Goal: Task Accomplishment & Management: Manage account settings

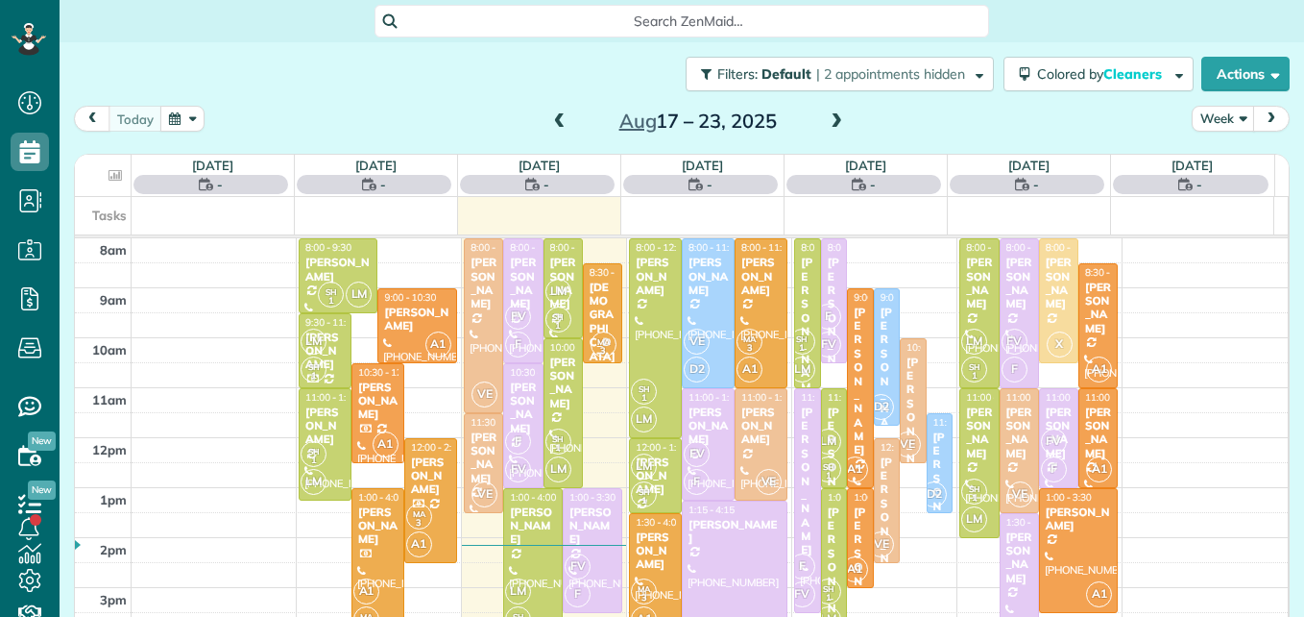
scroll to position [9, 9]
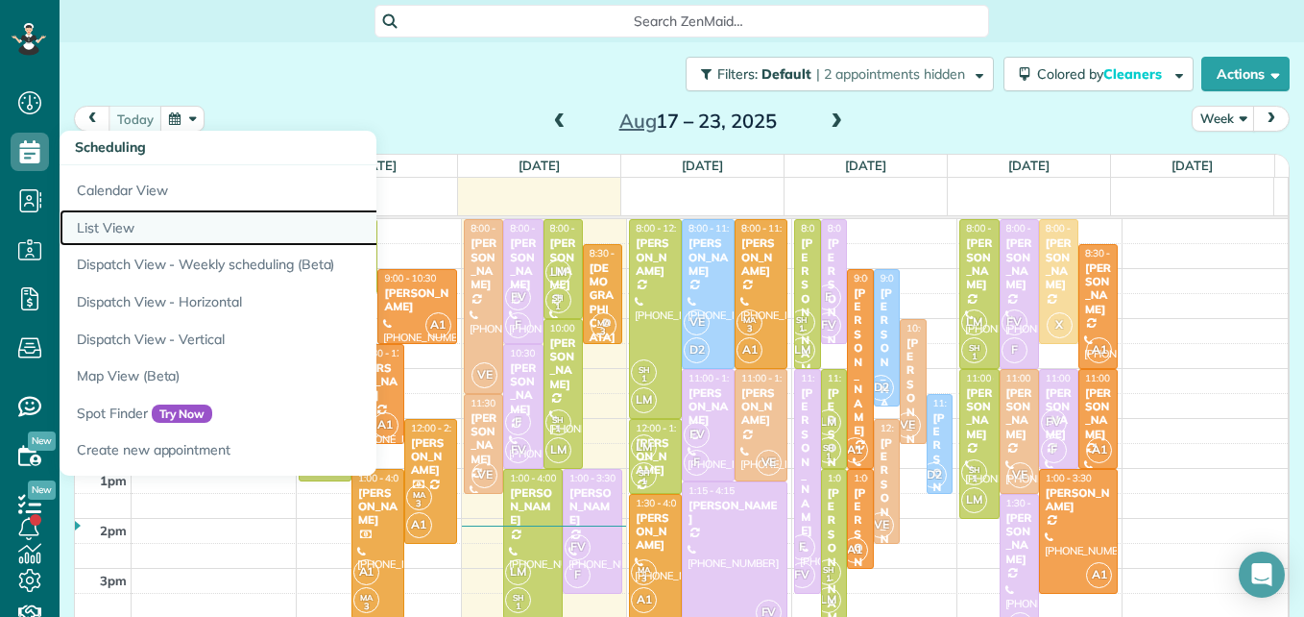
click at [124, 233] on link "List View" at bounding box center [300, 227] width 480 height 37
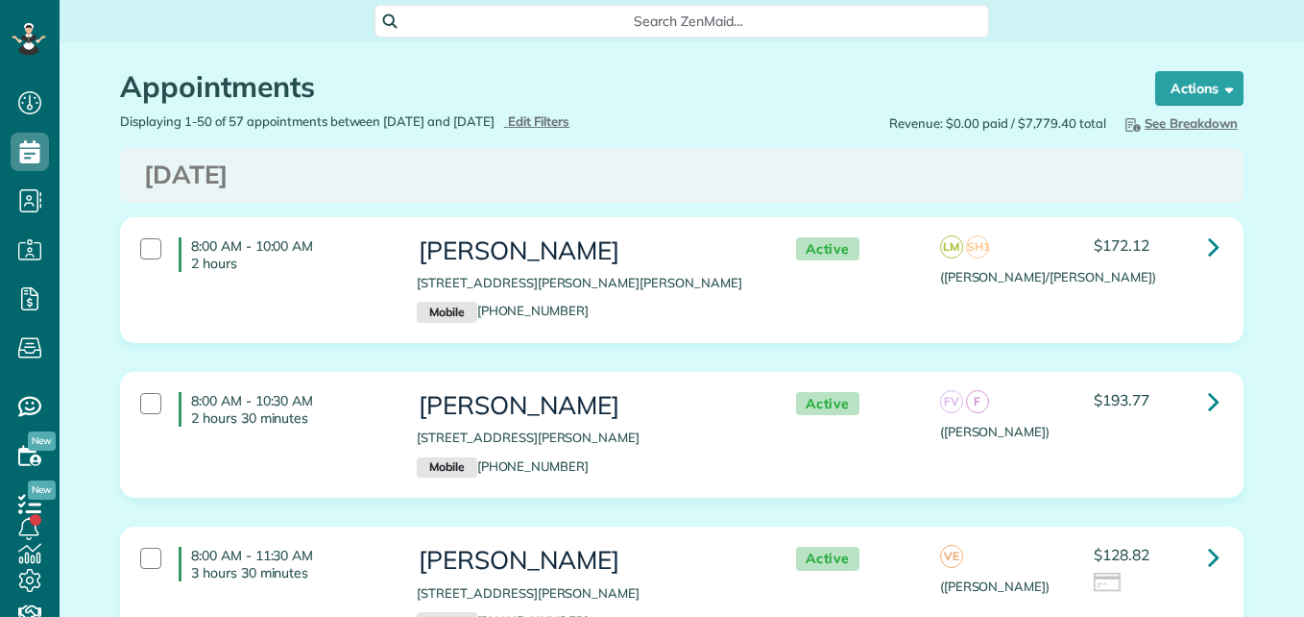
scroll to position [9, 9]
click at [571, 122] on span "Edit Filters" at bounding box center [539, 120] width 62 height 15
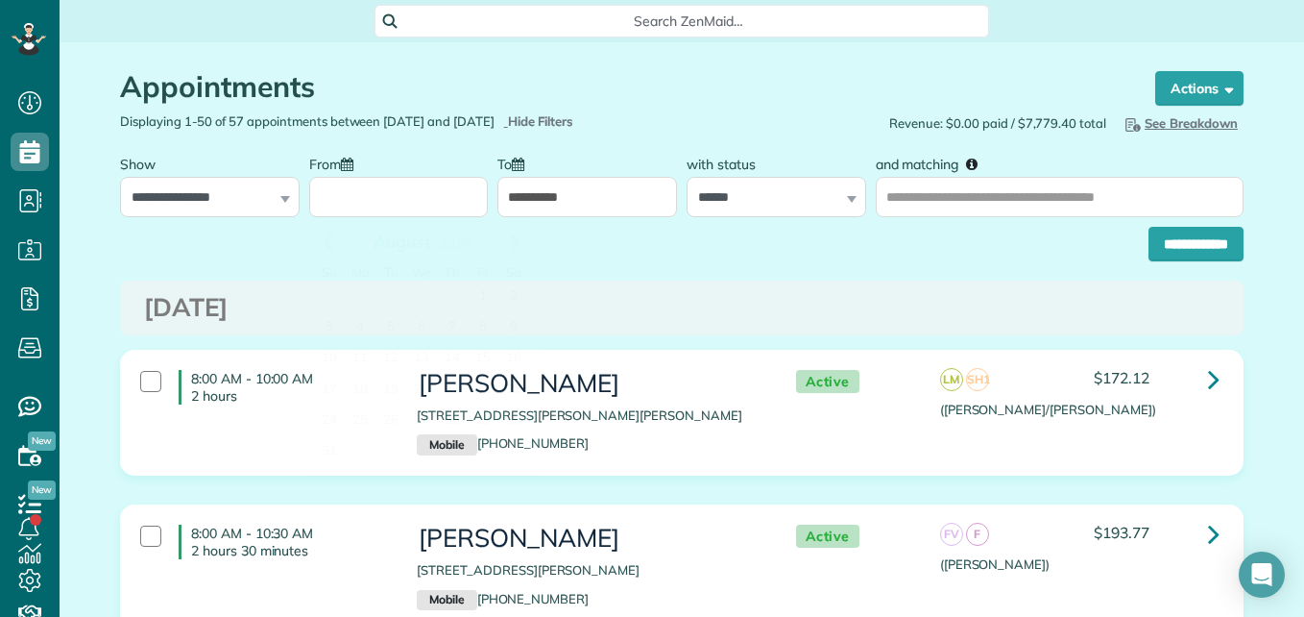
click at [415, 193] on input "From" at bounding box center [399, 197] width 180 height 40
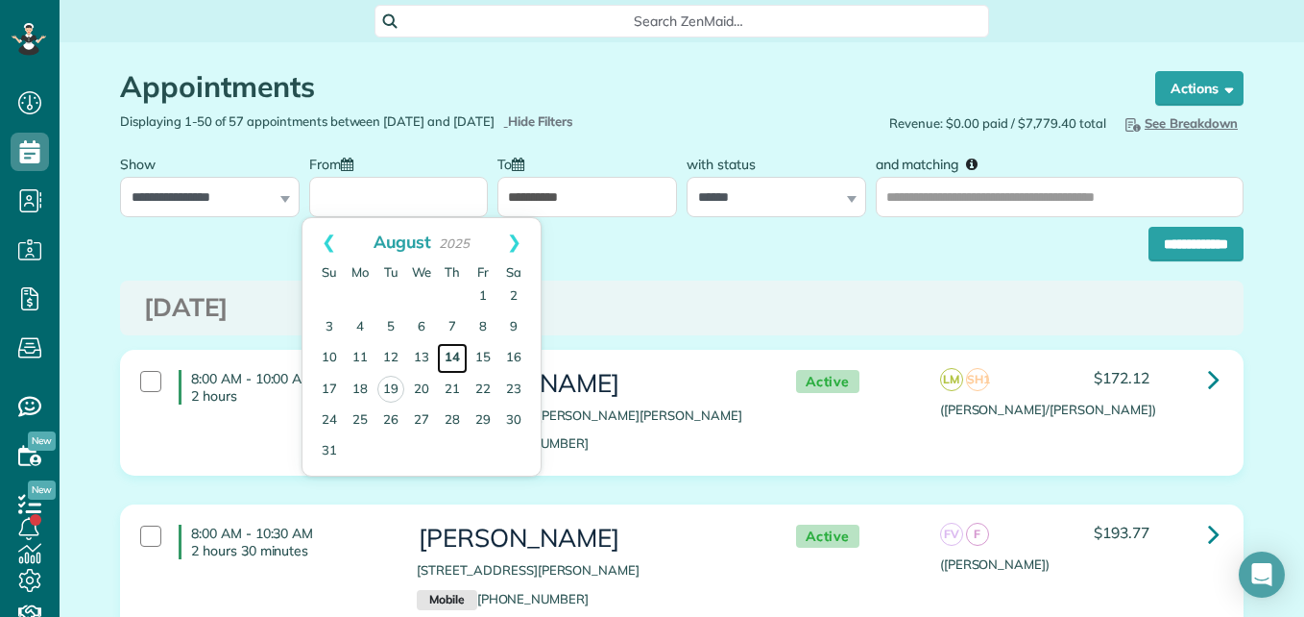
click at [448, 353] on link "14" at bounding box center [452, 358] width 31 height 31
type input "**********"
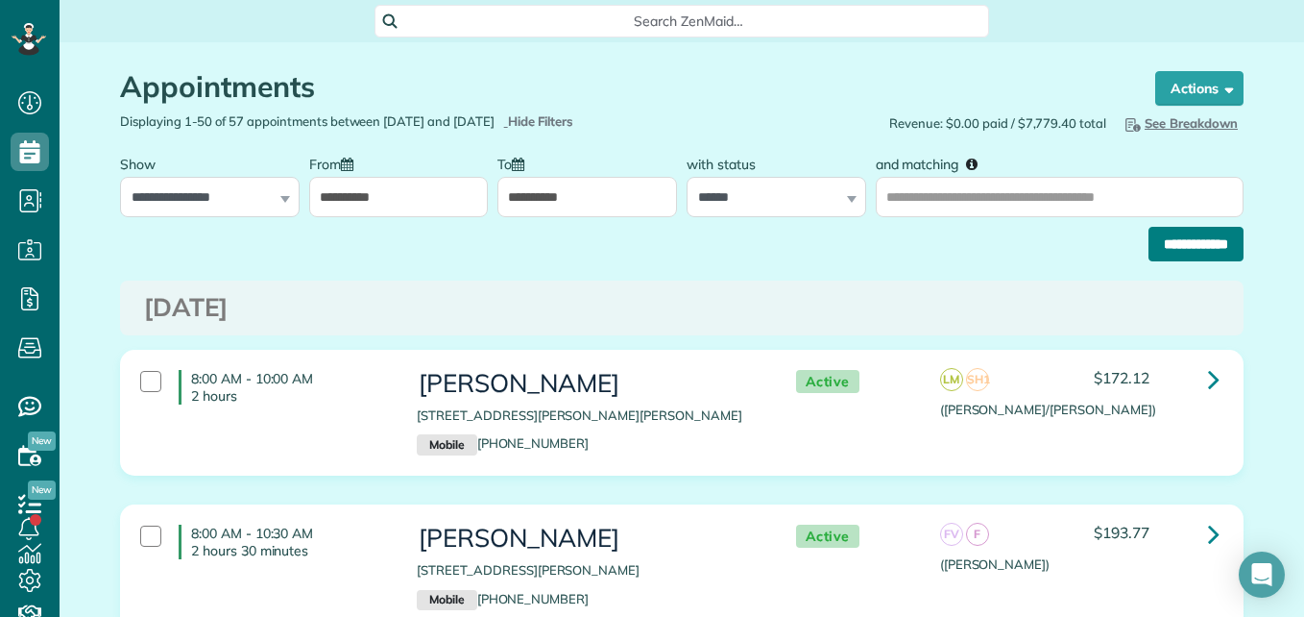
click at [1200, 247] on input "**********" at bounding box center [1196, 244] width 95 height 35
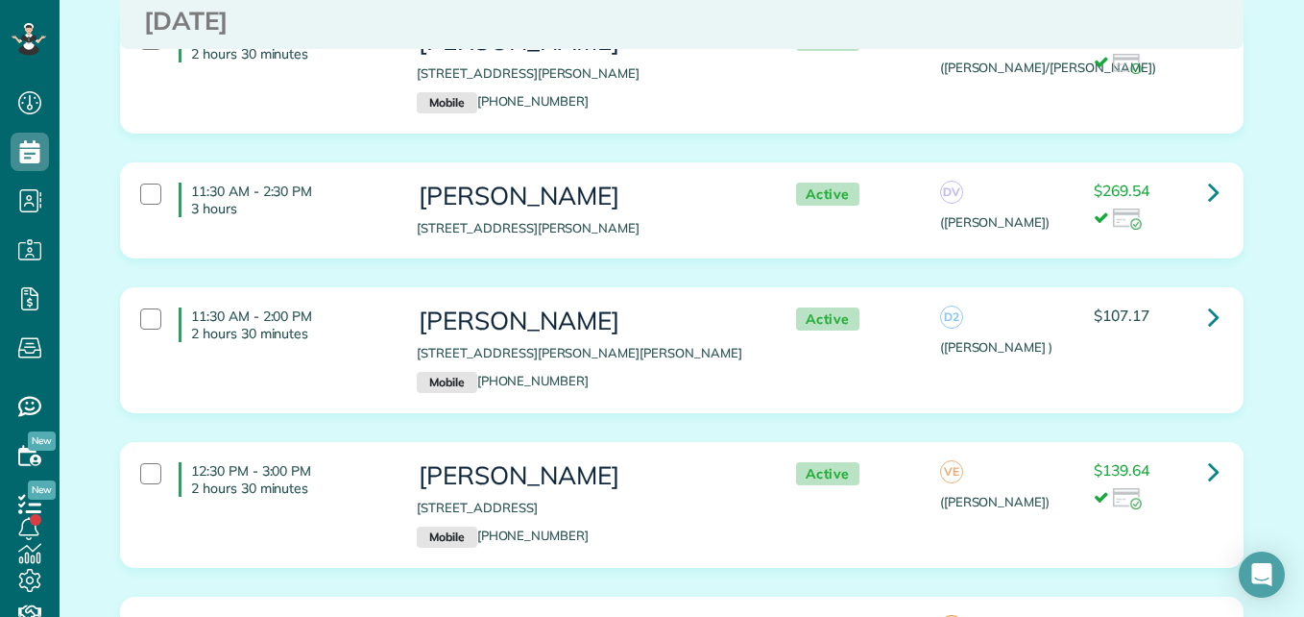
scroll to position [872, 0]
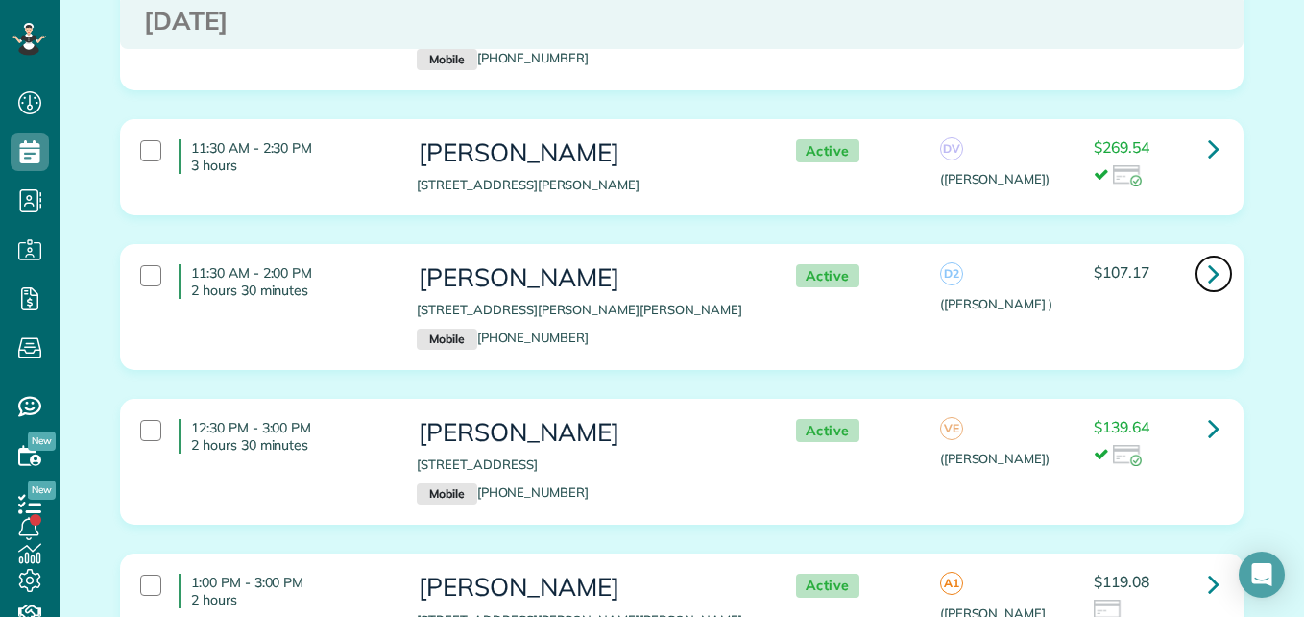
click at [1208, 274] on icon at bounding box center [1214, 273] width 12 height 34
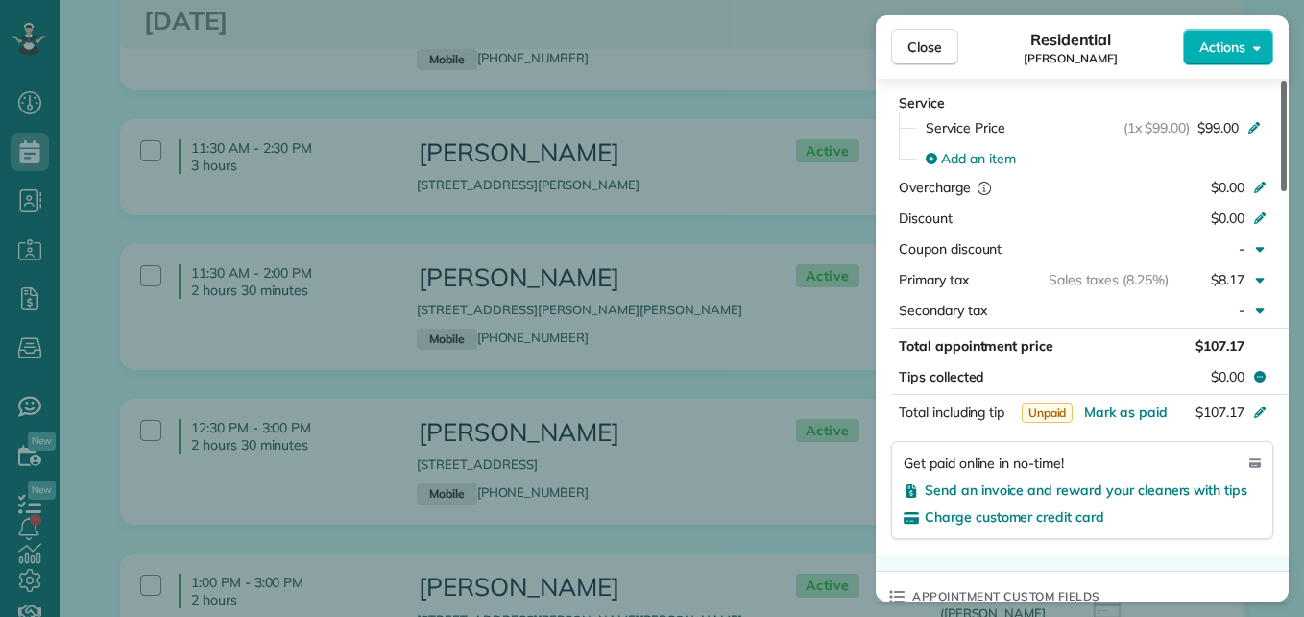
scroll to position [963, 0]
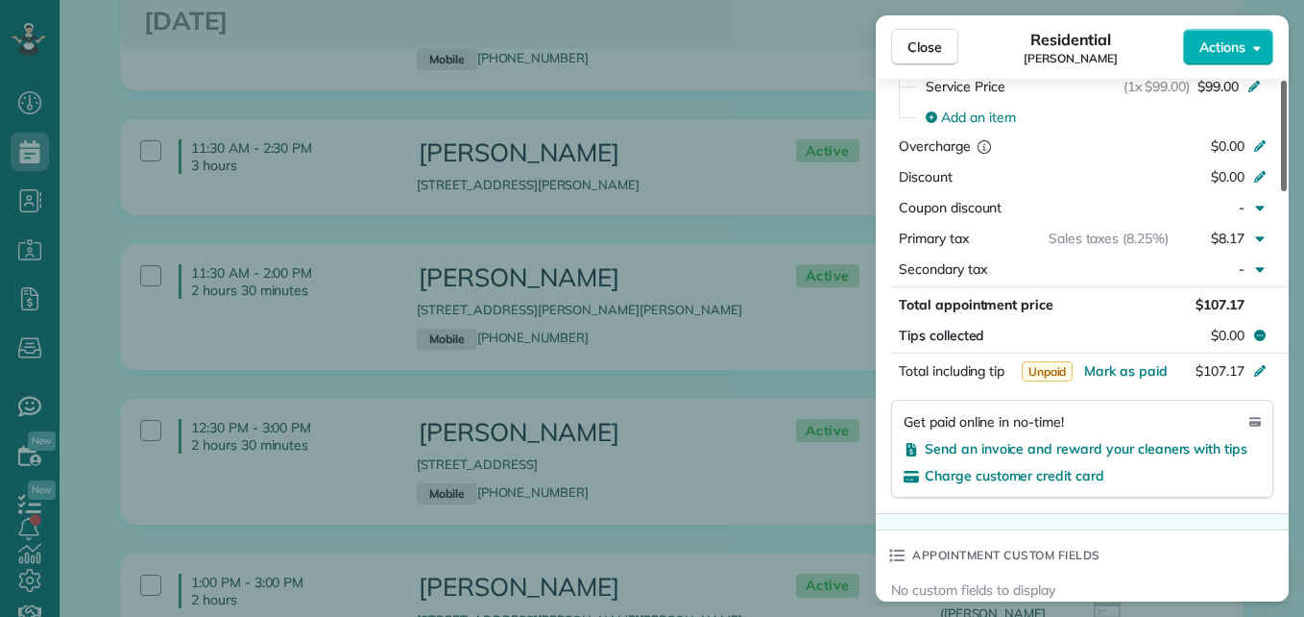
drag, startPoint x: 1284, startPoint y: 126, endPoint x: 1275, endPoint y: 329, distance: 203.8
click at [1281, 191] on div at bounding box center [1284, 136] width 6 height 110
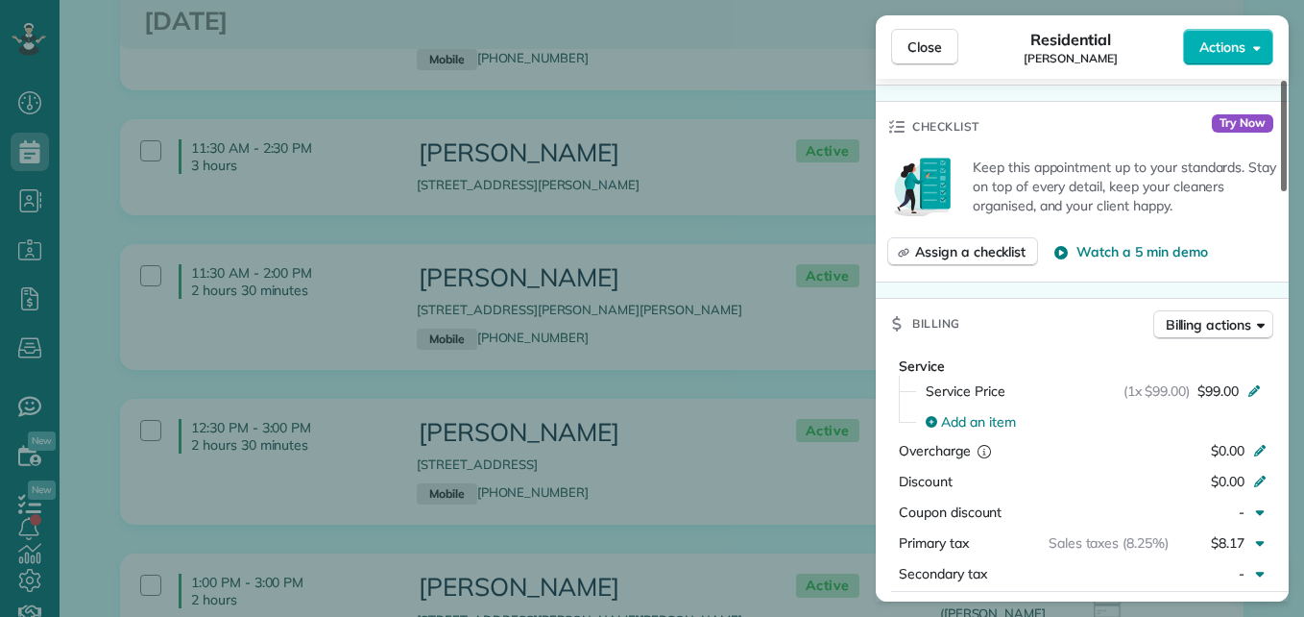
drag, startPoint x: 1283, startPoint y: 347, endPoint x: 1286, endPoint y: 284, distance: 62.5
click at [1286, 191] on div at bounding box center [1284, 136] width 6 height 110
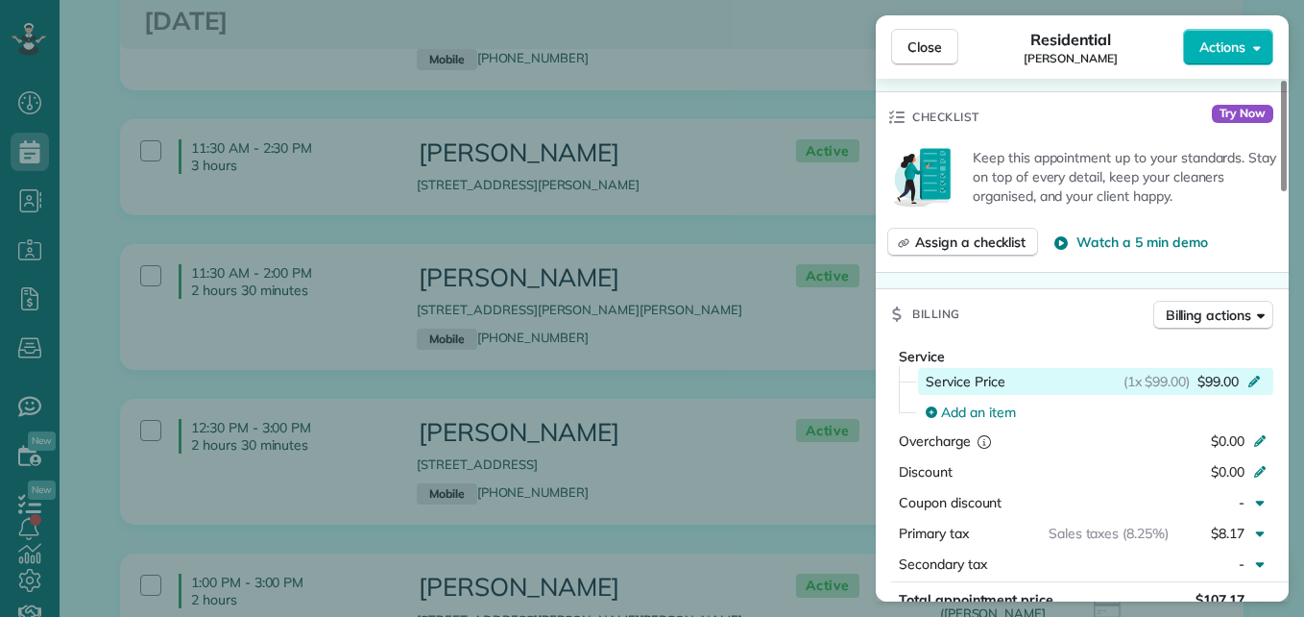
click at [1257, 384] on icon at bounding box center [1254, 379] width 15 height 15
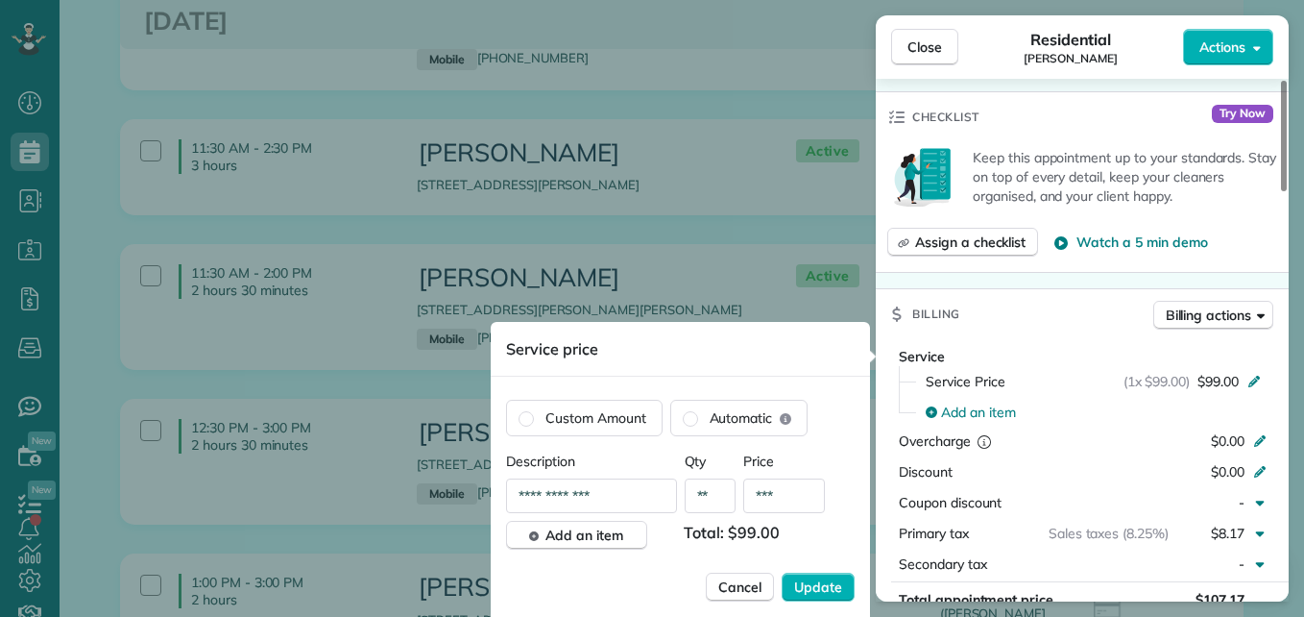
drag, startPoint x: 792, startPoint y: 532, endPoint x: 706, endPoint y: 532, distance: 86.4
click at [706, 532] on span "Total: $99.00" at bounding box center [739, 535] width 111 height 29
drag, startPoint x: 706, startPoint y: 532, endPoint x: 743, endPoint y: 530, distance: 37.5
click at [743, 530] on span "Total: $99.00" at bounding box center [739, 535] width 111 height 29
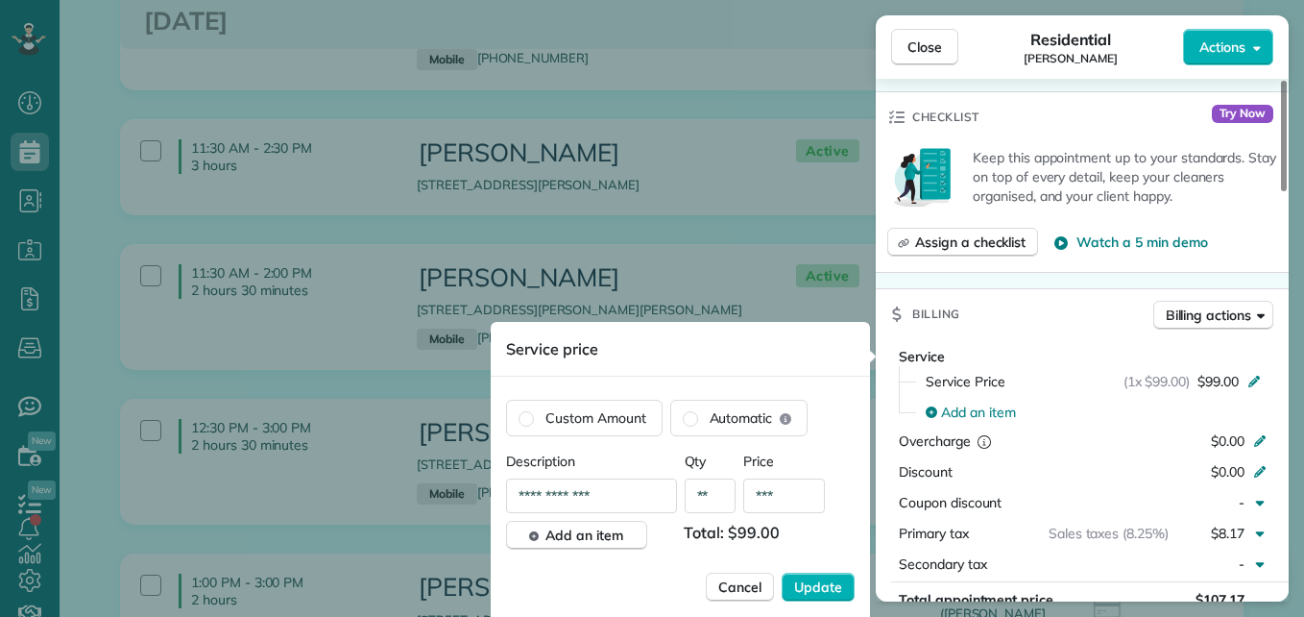
click at [743, 530] on span "Total: $99.00" at bounding box center [739, 535] width 111 height 29
click at [745, 534] on span "Total: $99.00" at bounding box center [739, 535] width 111 height 29
drag, startPoint x: 794, startPoint y: 494, endPoint x: 726, endPoint y: 488, distance: 68.4
click at [726, 488] on div "**********" at bounding box center [680, 495] width 349 height 35
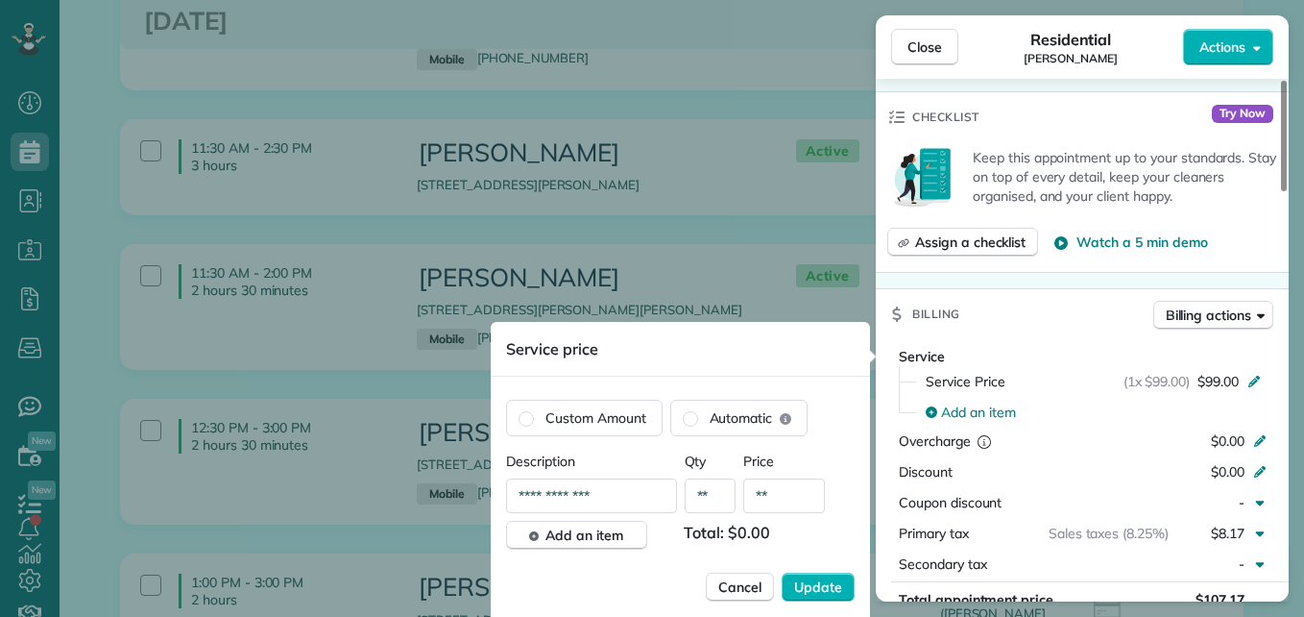
type input "**"
click at [819, 581] on span "Update" at bounding box center [818, 586] width 48 height 19
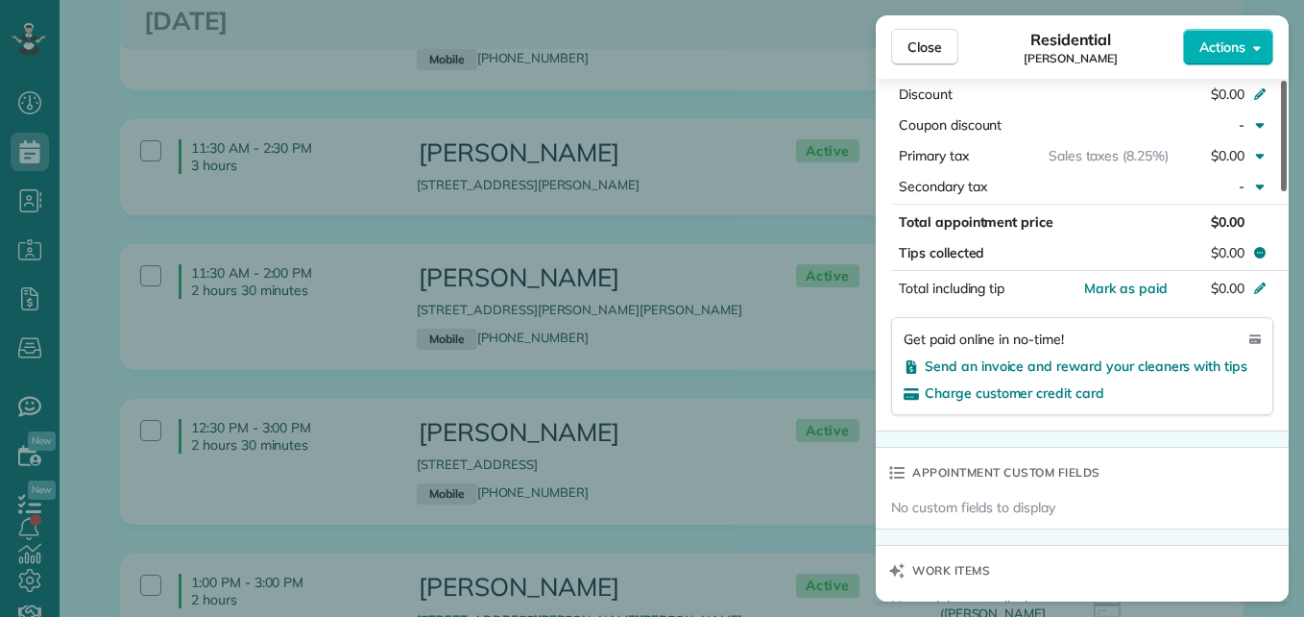
scroll to position [1050, 0]
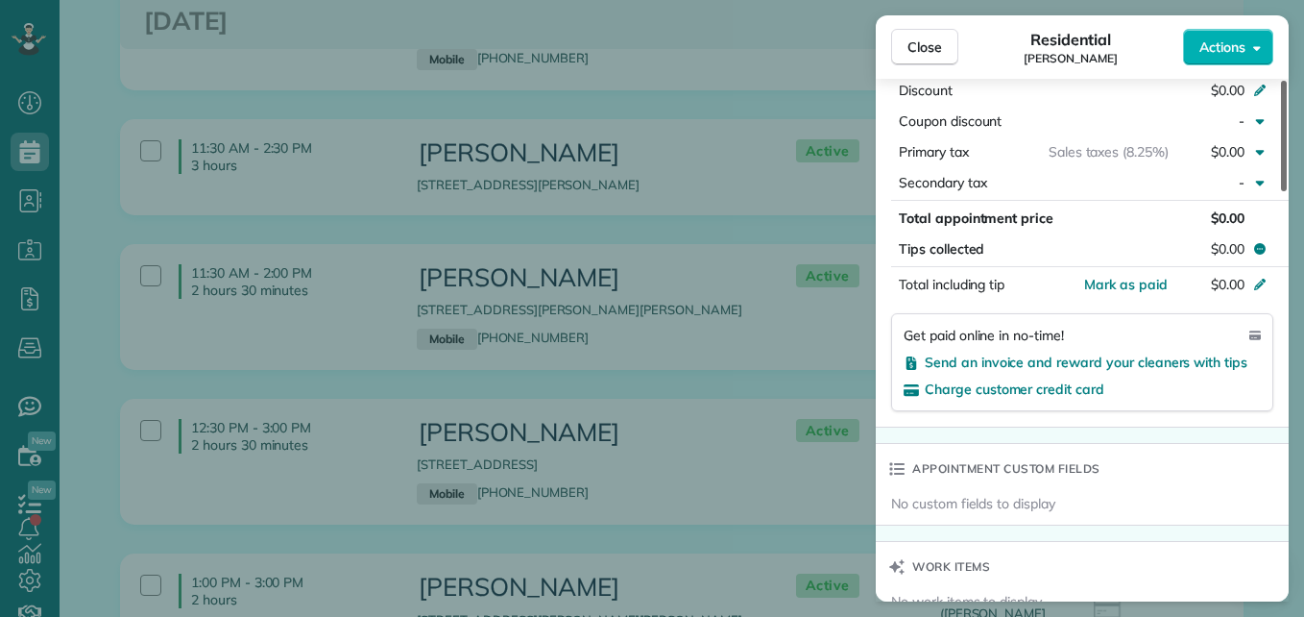
drag, startPoint x: 1283, startPoint y: 312, endPoint x: 1265, endPoint y: 393, distance: 82.7
click at [1281, 191] on div at bounding box center [1284, 136] width 6 height 110
click at [1225, 222] on span "$0.00" at bounding box center [1228, 217] width 34 height 17
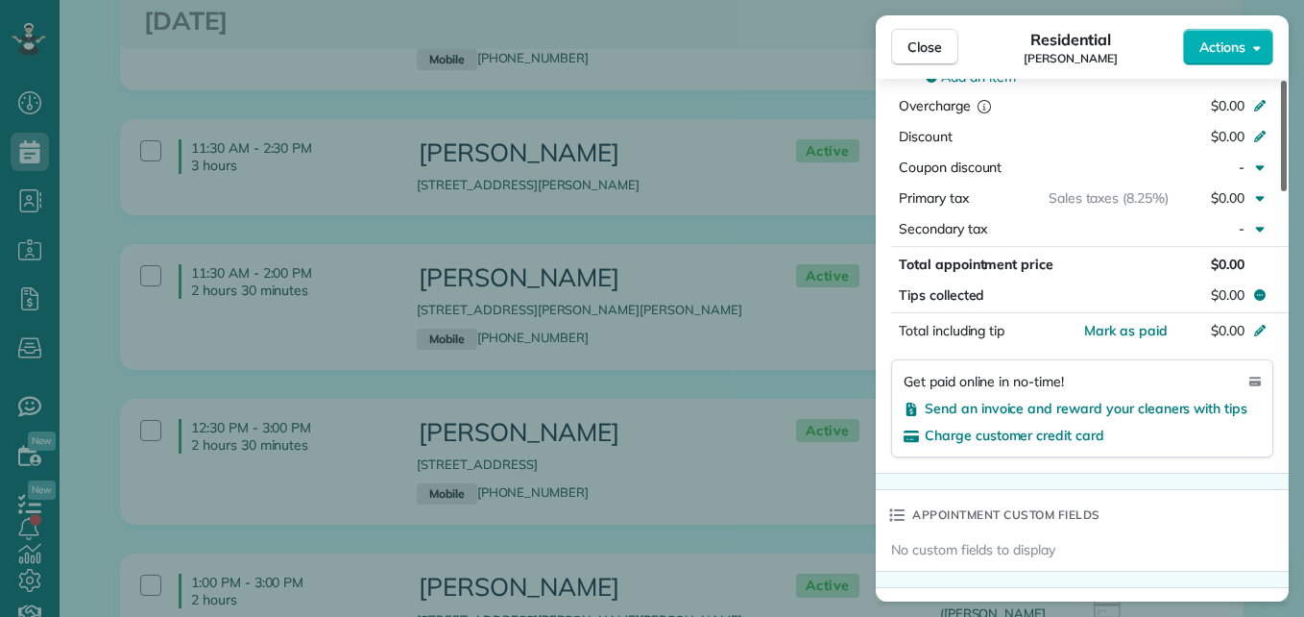
scroll to position [999, 0]
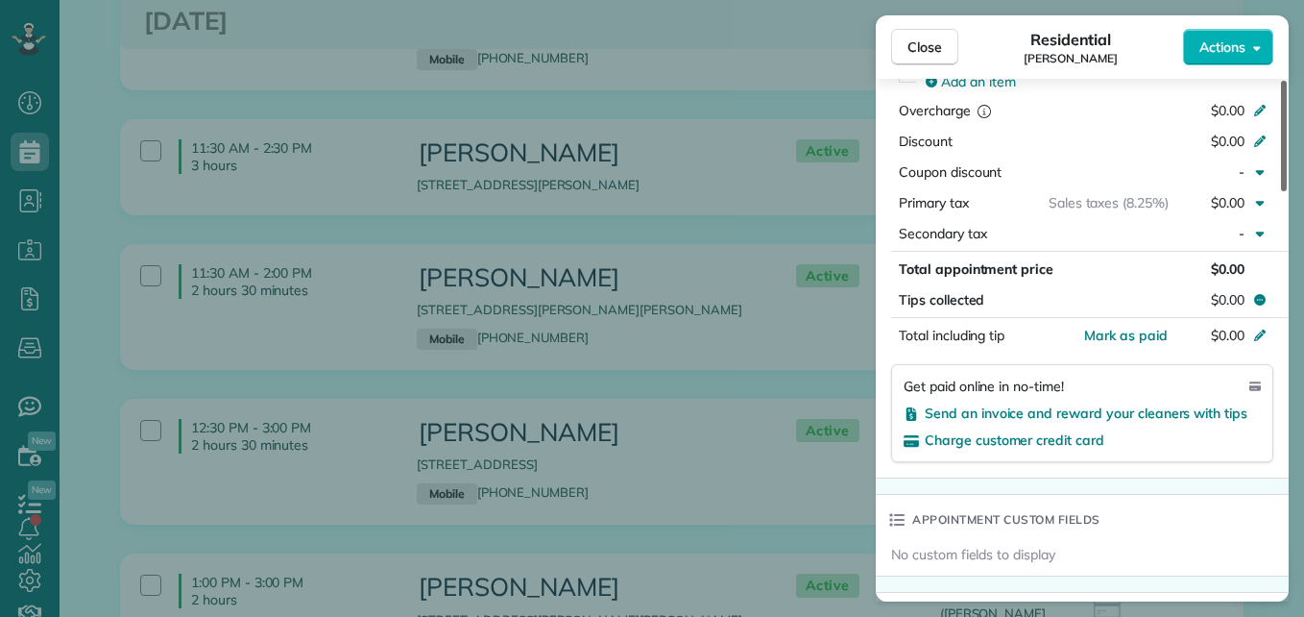
drag, startPoint x: 1283, startPoint y: 160, endPoint x: 1287, endPoint y: 371, distance: 210.4
click at [1287, 191] on div at bounding box center [1284, 136] width 6 height 110
click at [1231, 266] on span "$0.00" at bounding box center [1228, 268] width 34 height 17
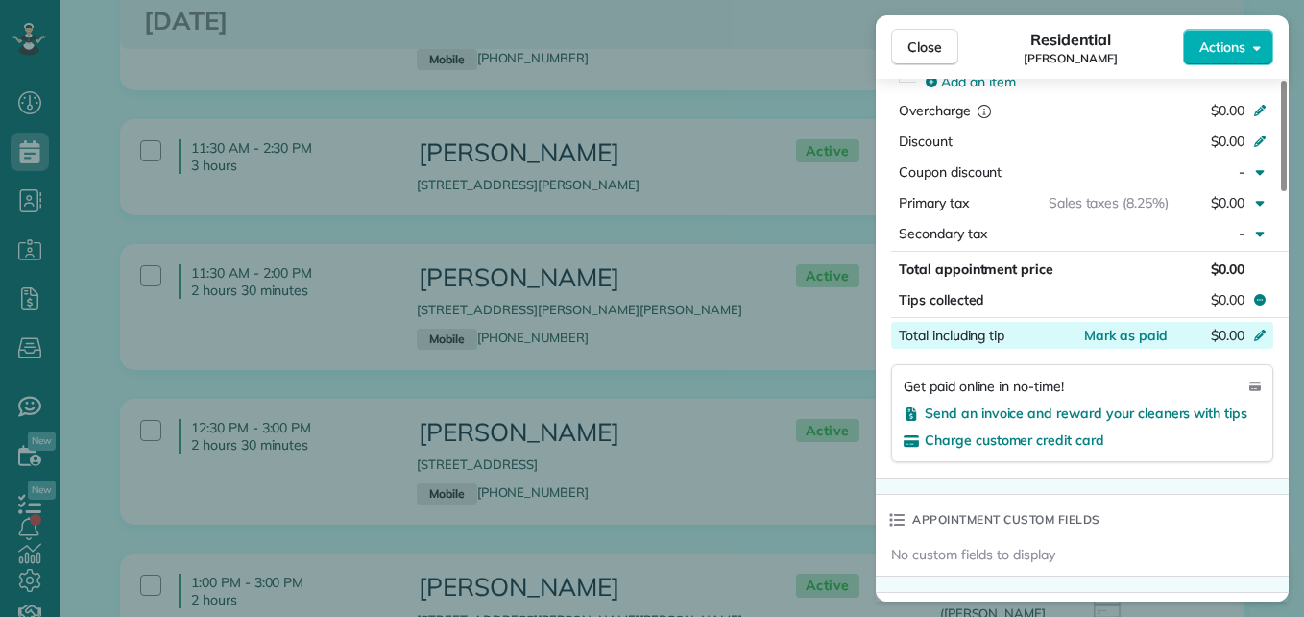
click at [1267, 330] on icon at bounding box center [1259, 333] width 15 height 15
type input "***"
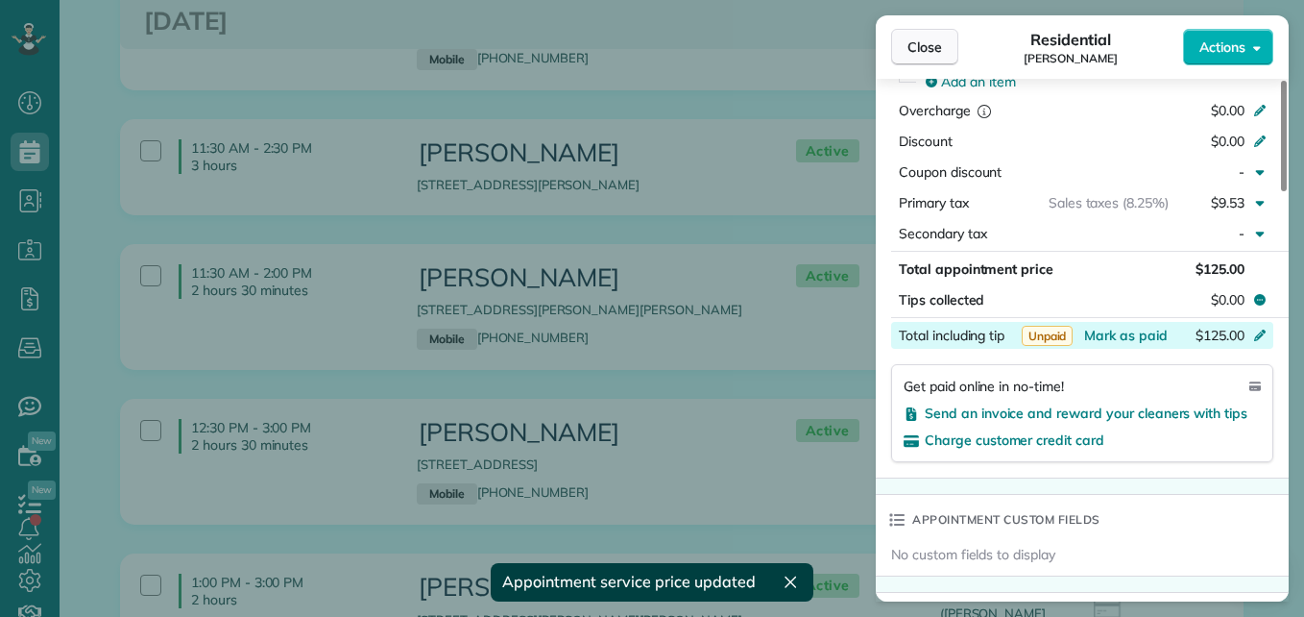
click at [934, 34] on button "Close" at bounding box center [924, 47] width 67 height 36
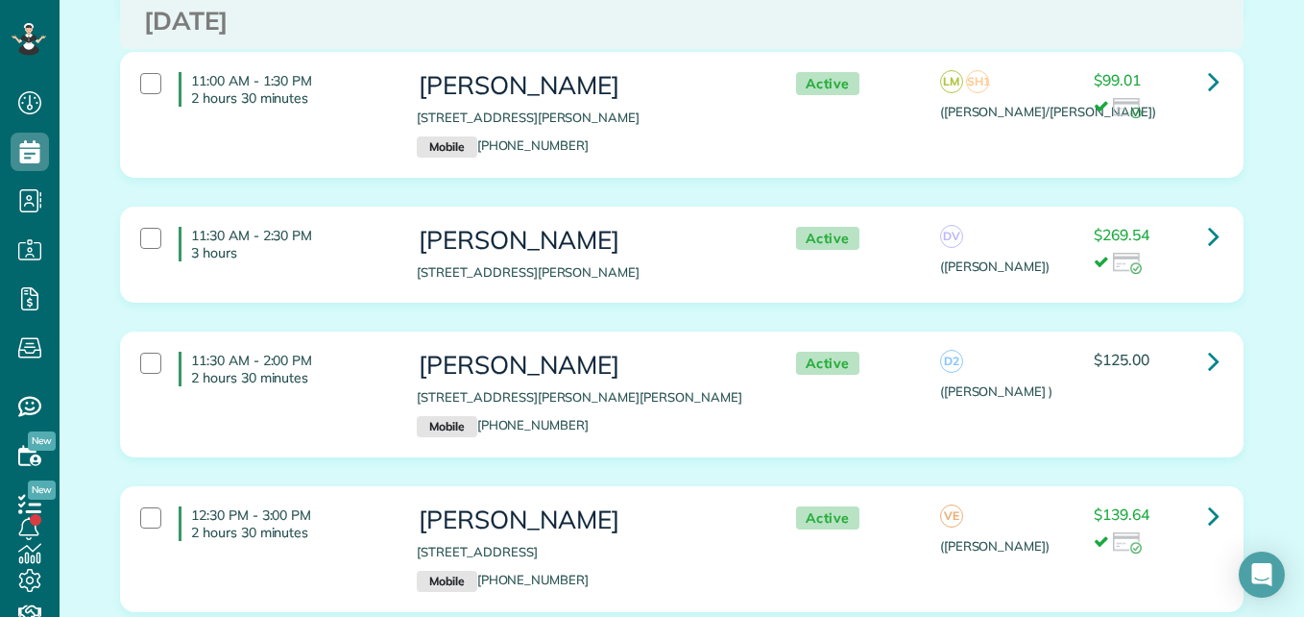
scroll to position [843, 0]
